Goal: Information Seeking & Learning: Learn about a topic

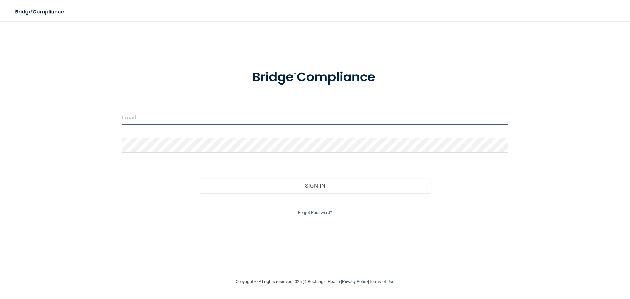
click at [138, 117] on input "email" at bounding box center [315, 117] width 386 height 15
type input "dfmod@msn.com"
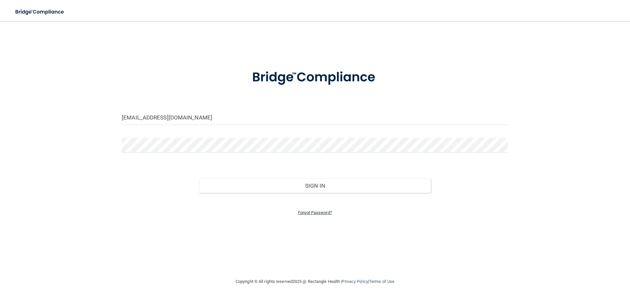
click at [308, 213] on link "Forgot Password?" at bounding box center [315, 212] width 34 height 5
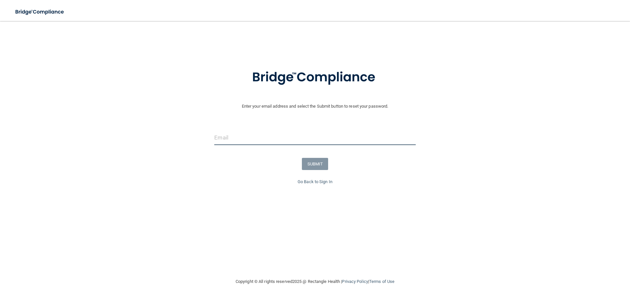
click at [234, 140] on input "email" at bounding box center [314, 137] width 201 height 15
type input "[EMAIL_ADDRESS][DOMAIN_NAME]"
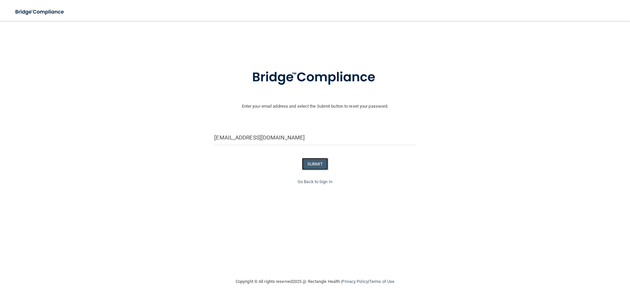
click at [322, 165] on button "SUBMIT" at bounding box center [315, 164] width 27 height 12
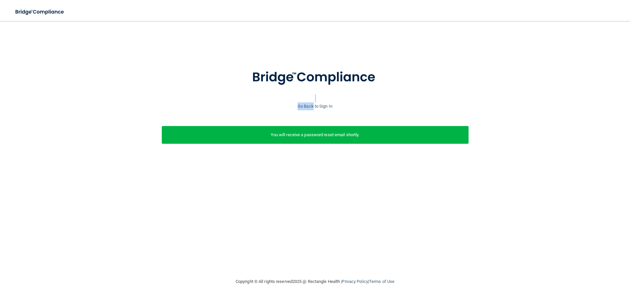
click at [313, 102] on div "Enter your email address and select the Submit button to reset your password. d…" at bounding box center [314, 113] width 623 height 107
click at [313, 105] on link "Go Back to Sign In" at bounding box center [314, 106] width 35 height 5
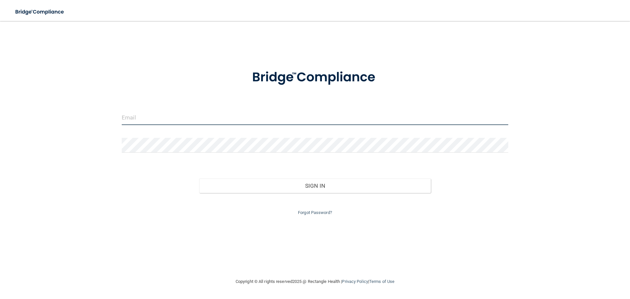
click at [164, 118] on input "email" at bounding box center [315, 117] width 386 height 15
type input "[EMAIL_ADDRESS][DOMAIN_NAME]"
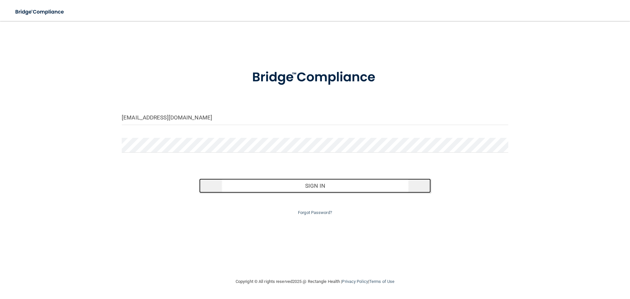
click at [316, 185] on button "Sign In" at bounding box center [315, 185] width 232 height 14
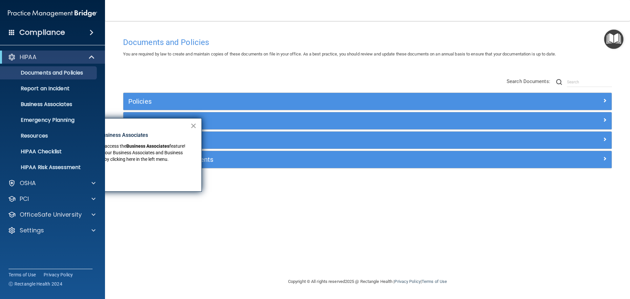
click at [192, 126] on button "×" at bounding box center [193, 125] width 6 height 10
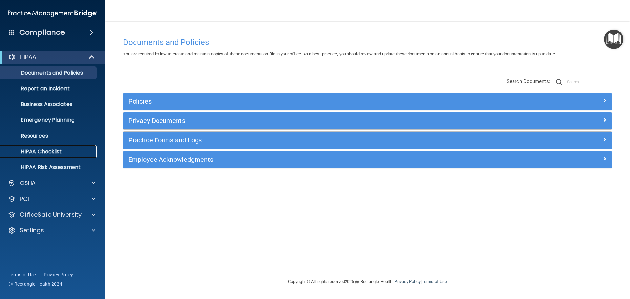
click at [29, 149] on p "HIPAA Checklist" at bounding box center [49, 151] width 90 height 7
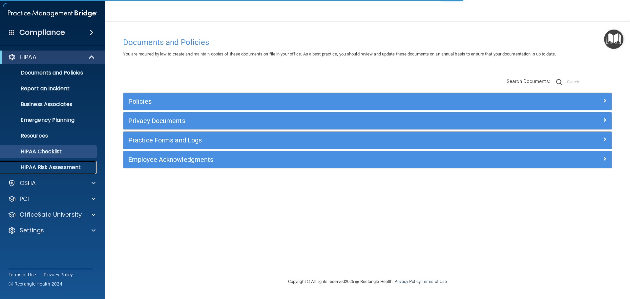
click at [23, 164] on p "HIPAA Risk Assessment" at bounding box center [49, 167] width 90 height 7
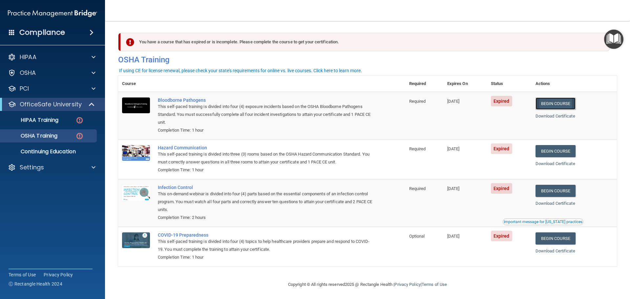
click at [551, 103] on link "Begin Course" at bounding box center [555, 103] width 40 height 12
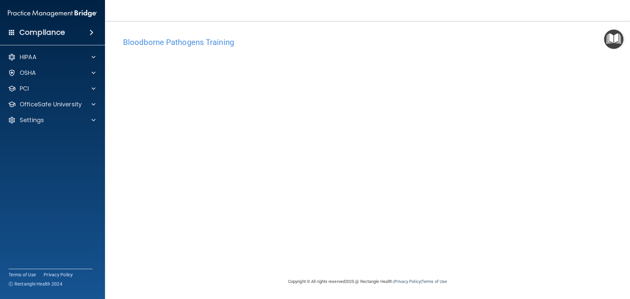
click at [609, 38] on img "Open Resource Center" at bounding box center [613, 39] width 19 height 19
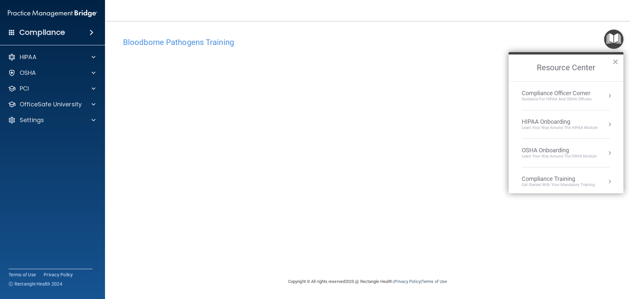
click at [557, 180] on div "Compliance Training" at bounding box center [557, 178] width 73 height 7
click at [542, 91] on div "HIPAA Training for Admins" at bounding box center [548, 93] width 68 height 6
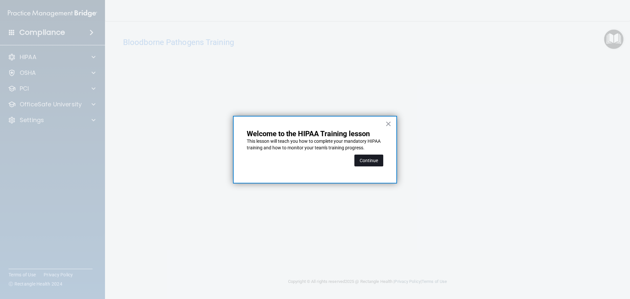
click at [376, 159] on button "Continue" at bounding box center [368, 160] width 29 height 12
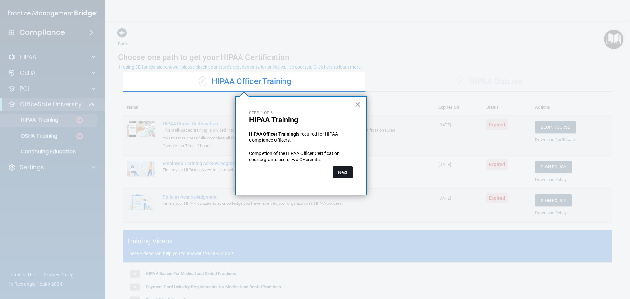
click at [344, 175] on button "Next" at bounding box center [343, 172] width 20 height 12
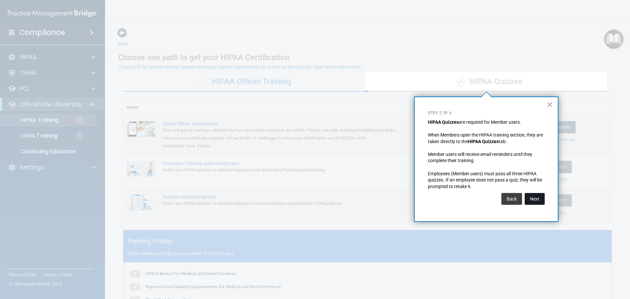
click at [535, 200] on button "Next" at bounding box center [534, 199] width 20 height 12
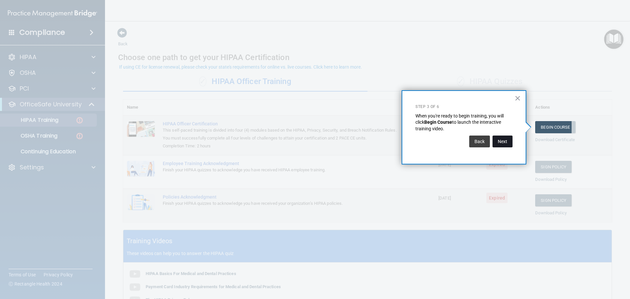
click at [501, 141] on button "Next" at bounding box center [502, 141] width 20 height 12
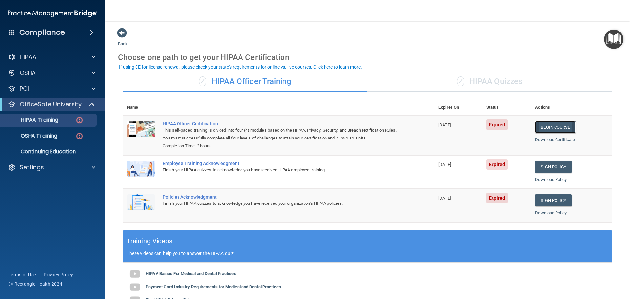
click at [549, 126] on link "Begin Course" at bounding box center [555, 127] width 40 height 12
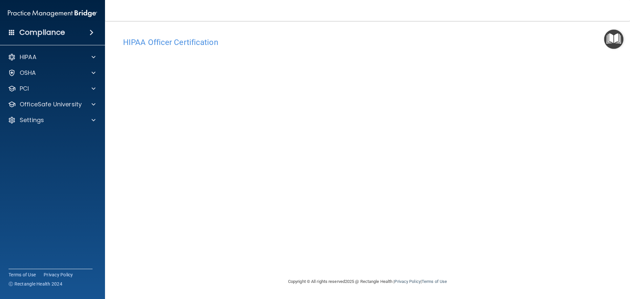
click at [614, 41] on img "Open Resource Center" at bounding box center [613, 39] width 19 height 19
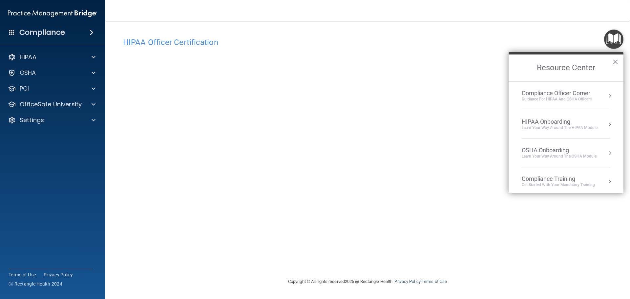
click at [616, 61] on button "×" at bounding box center [615, 61] width 6 height 10
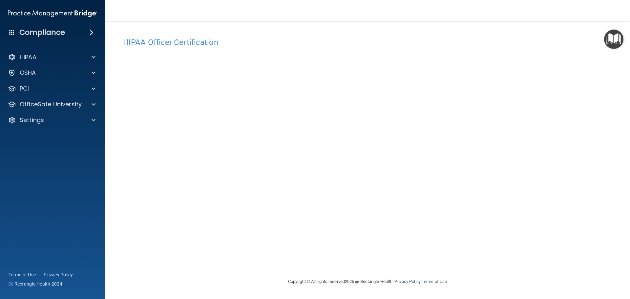
click at [615, 39] on img "Open Resource Center" at bounding box center [613, 39] width 19 height 19
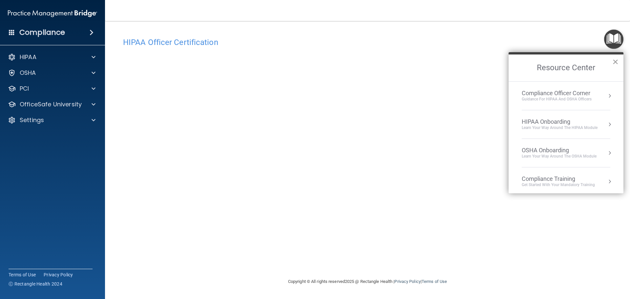
click at [615, 58] on button "×" at bounding box center [615, 61] width 6 height 10
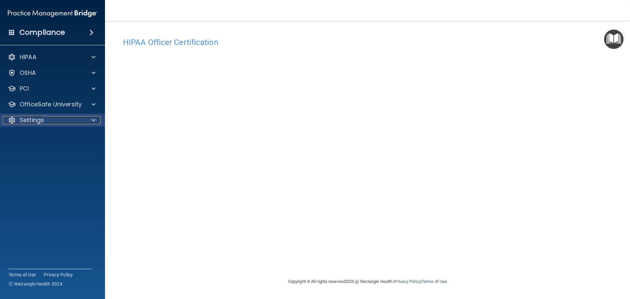
click at [28, 117] on p "Settings" at bounding box center [32, 120] width 24 height 8
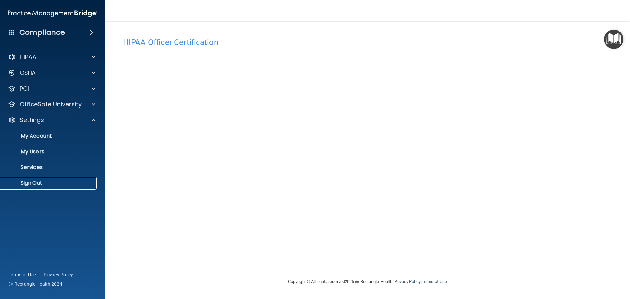
click at [40, 180] on p "Sign Out" at bounding box center [49, 183] width 90 height 7
